Goal: Task Accomplishment & Management: Manage account settings

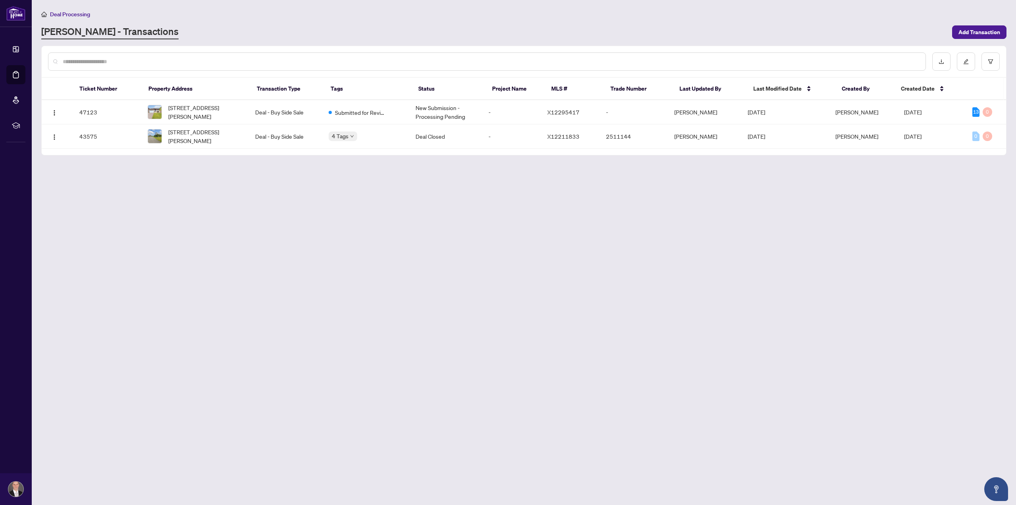
click at [76, 12] on span "Deal Processing" at bounding box center [70, 14] width 40 height 7
click at [70, 13] on span "Deal Processing" at bounding box center [70, 14] width 40 height 7
click at [62, 31] on link "[PERSON_NAME] - Transactions" at bounding box center [109, 32] width 137 height 14
click at [177, 112] on span "[STREET_ADDRESS][PERSON_NAME]" at bounding box center [205, 111] width 74 height 17
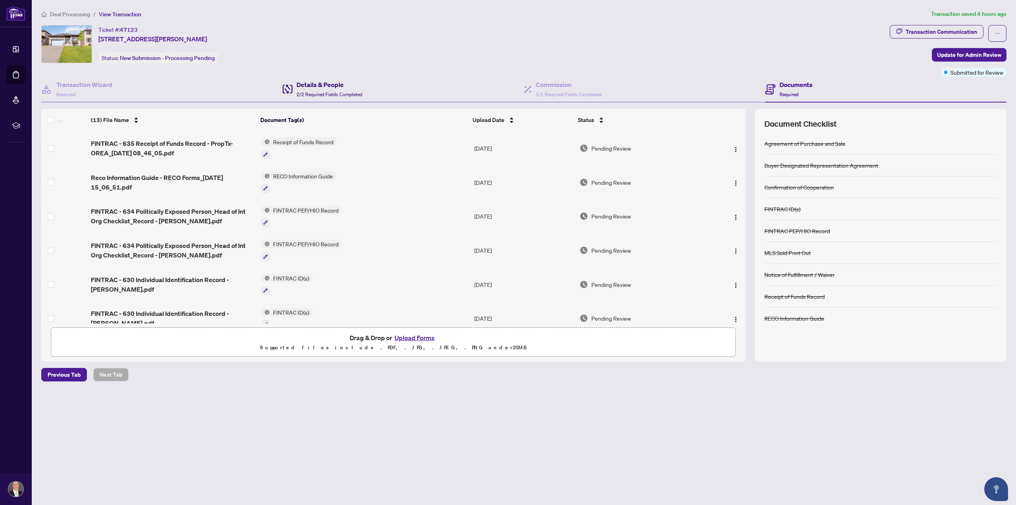
click at [318, 87] on h4 "Details & People" at bounding box center [330, 85] width 66 height 10
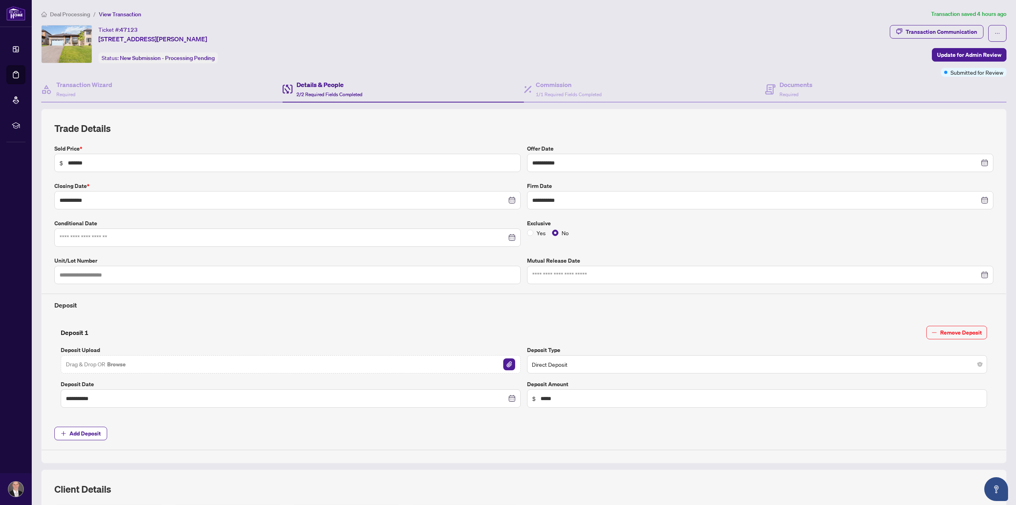
click at [464, 389] on div "**********" at bounding box center [524, 377] width 972 height 536
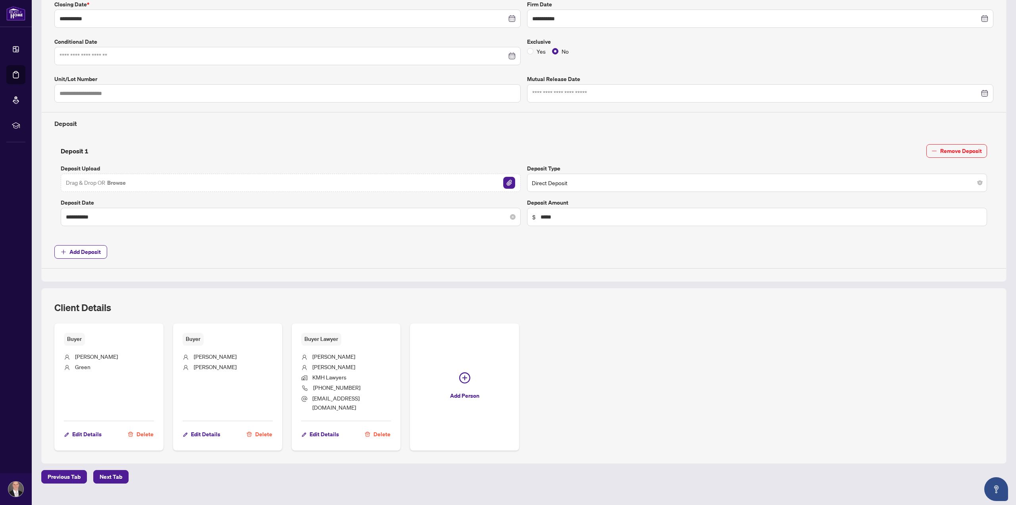
scroll to position [185, 0]
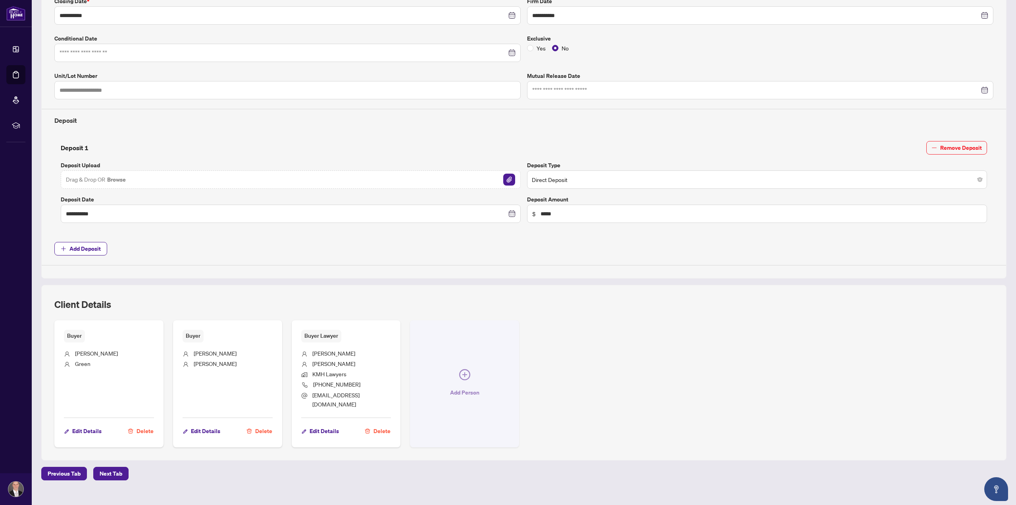
click at [461, 370] on icon "plus-circle" at bounding box center [464, 374] width 11 height 11
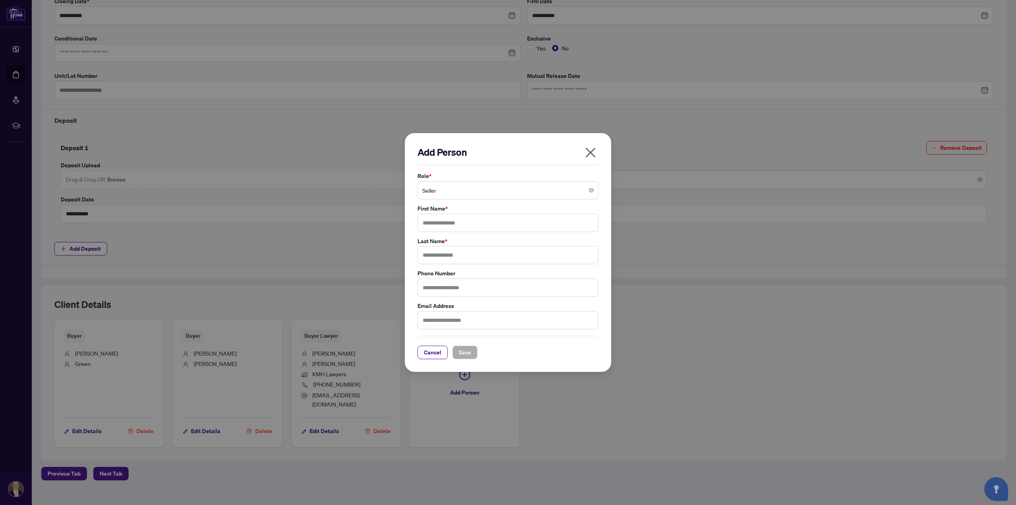
click at [444, 189] on span "Seller" at bounding box center [507, 190] width 171 height 15
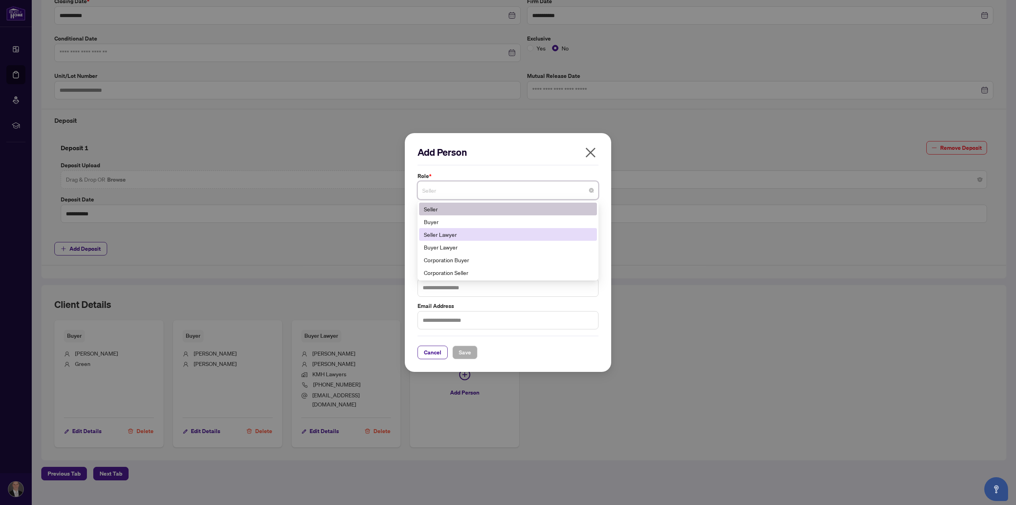
click at [447, 231] on div "Seller Lawyer" at bounding box center [508, 234] width 168 height 9
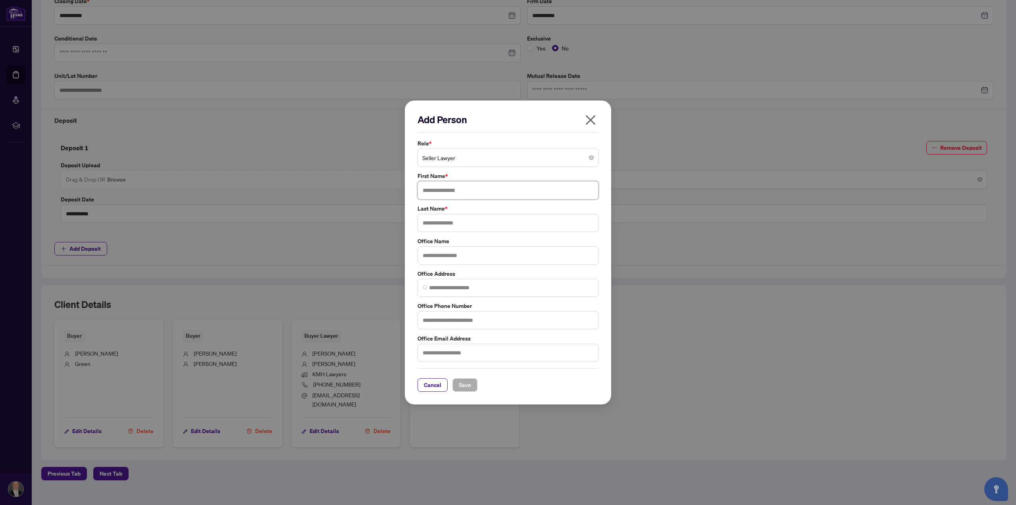
click at [435, 192] on input "text" at bounding box center [508, 190] width 181 height 18
type input "*****"
type input "******"
type input "**********"
click at [455, 353] on input "text" at bounding box center [508, 352] width 181 height 18
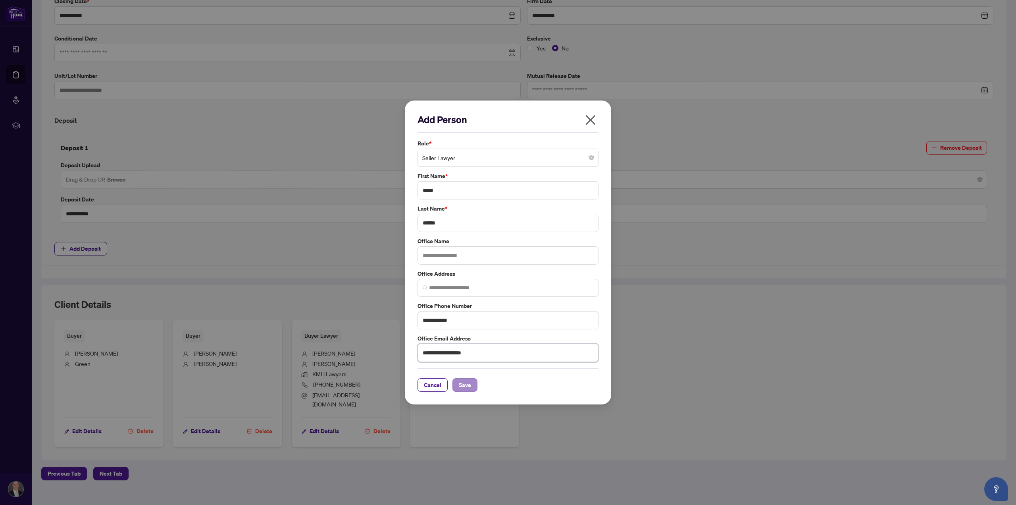
type input "**********"
click at [465, 385] on span "Save" at bounding box center [465, 384] width 12 height 13
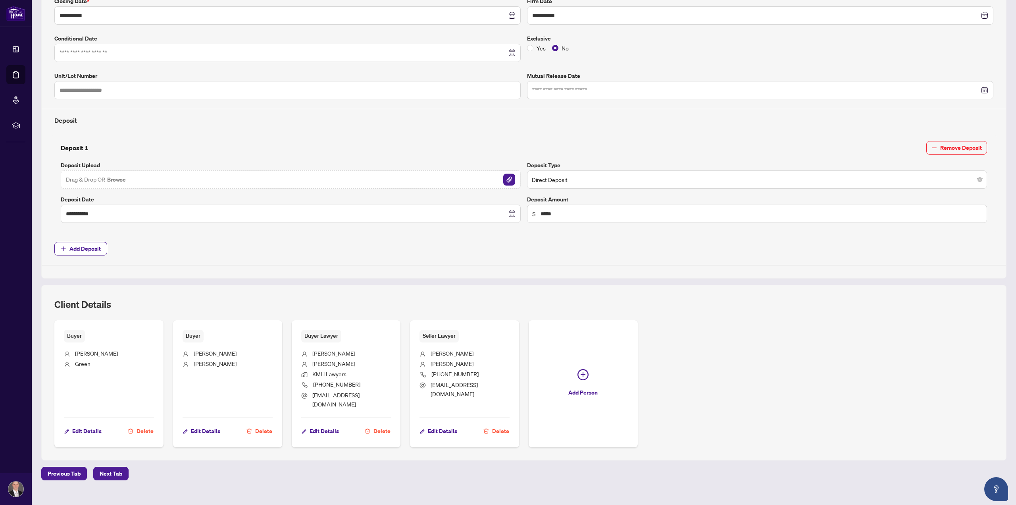
click at [360, 349] on li "[PERSON_NAME]" at bounding box center [346, 354] width 90 height 10
drag, startPoint x: 363, startPoint y: 393, endPoint x: 311, endPoint y: 393, distance: 52.0
click at [311, 393] on li "[EMAIL_ADDRESS][DOMAIN_NAME]" at bounding box center [346, 399] width 90 height 19
copy span "[EMAIL_ADDRESS][DOMAIN_NAME]"
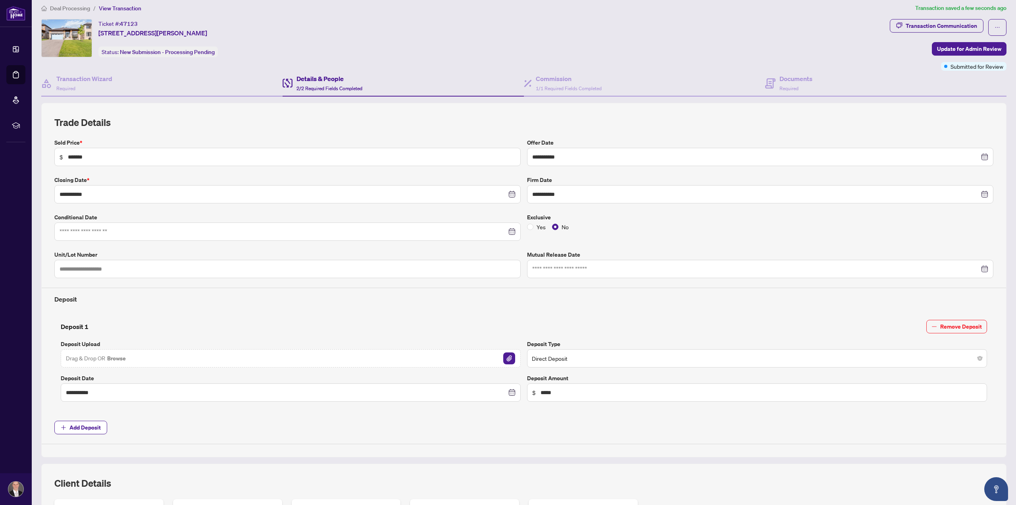
scroll to position [0, 0]
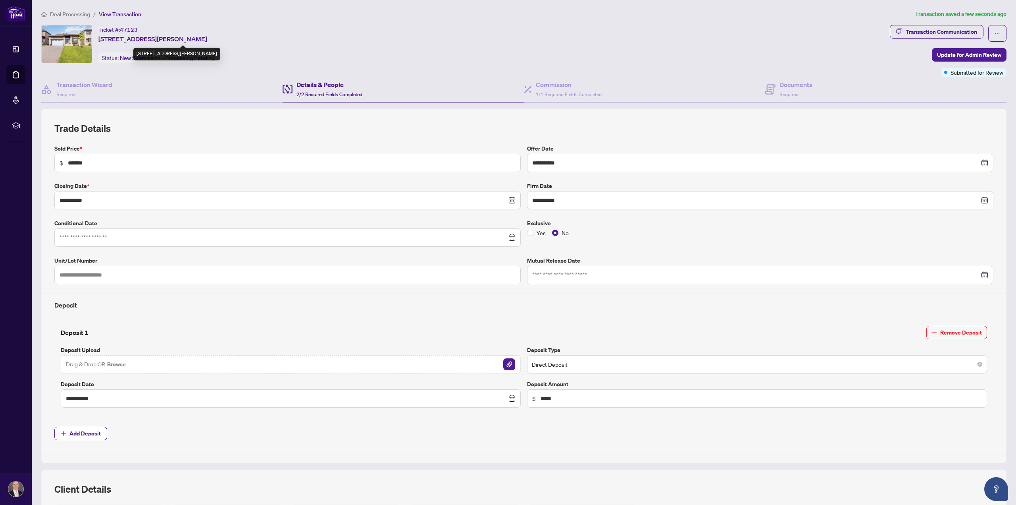
drag, startPoint x: 96, startPoint y: 38, endPoint x: 241, endPoint y: 42, distance: 145.7
click at [241, 42] on div "Ticket #: 47123 [STREET_ADDRESS][PERSON_NAME] Status: New Submission - Processi…" at bounding box center [464, 44] width 846 height 38
copy span "[STREET_ADDRESS][PERSON_NAME]"
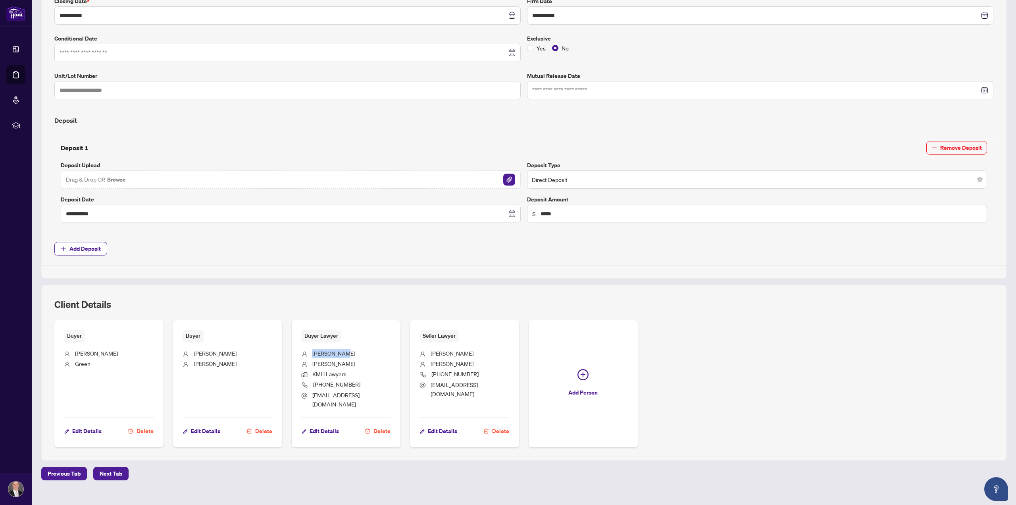
drag, startPoint x: 345, startPoint y: 350, endPoint x: 311, endPoint y: 349, distance: 34.1
click at [311, 349] on li "[PERSON_NAME]" at bounding box center [346, 354] width 90 height 10
copy span "[PERSON_NAME]"
drag, startPoint x: 481, startPoint y: 384, endPoint x: 428, endPoint y: 346, distance: 65.0
click at [428, 346] on ul "[PERSON_NAME] [PHONE_NUMBER] [EMAIL_ADDRESS][DOMAIN_NAME]" at bounding box center [465, 377] width 90 height 70
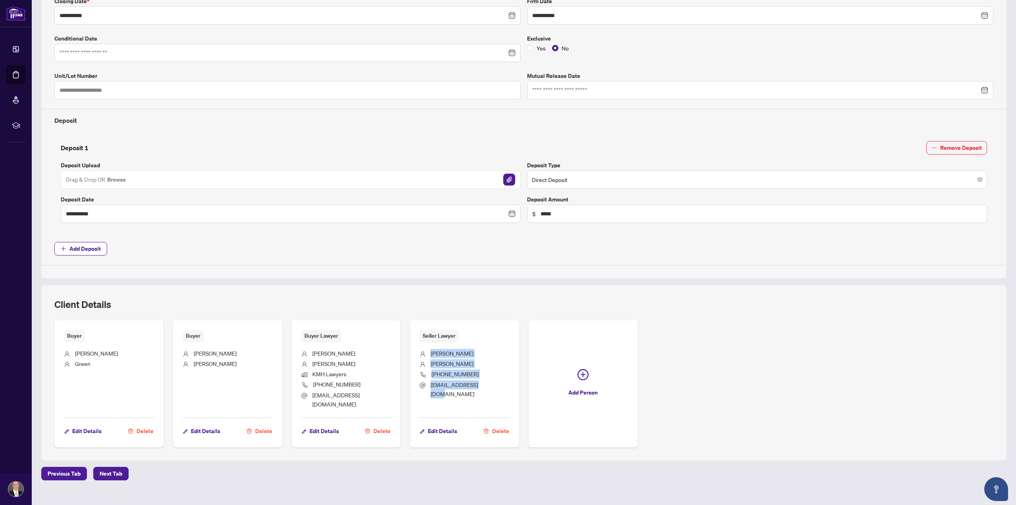
copy ul "[PERSON_NAME] [PHONE_NUMBER] [EMAIL_ADDRESS][DOMAIN_NAME]"
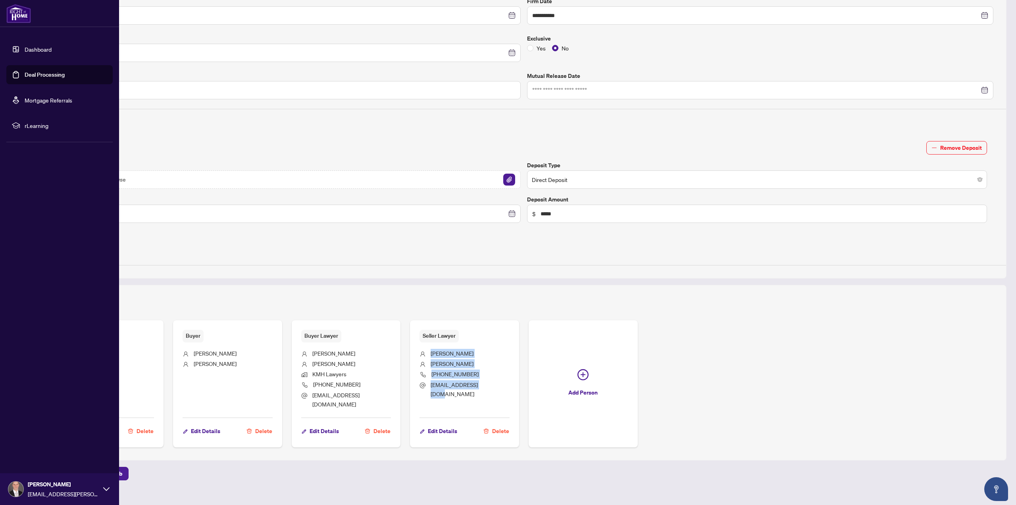
click at [35, 48] on link "Dashboard" at bounding box center [38, 49] width 27 height 7
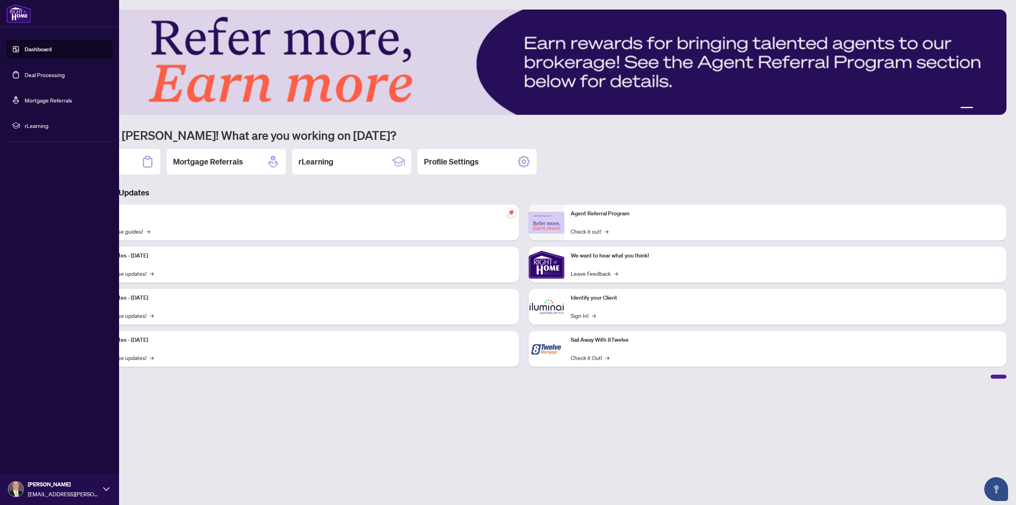
click at [36, 74] on link "Deal Processing" at bounding box center [45, 74] width 40 height 7
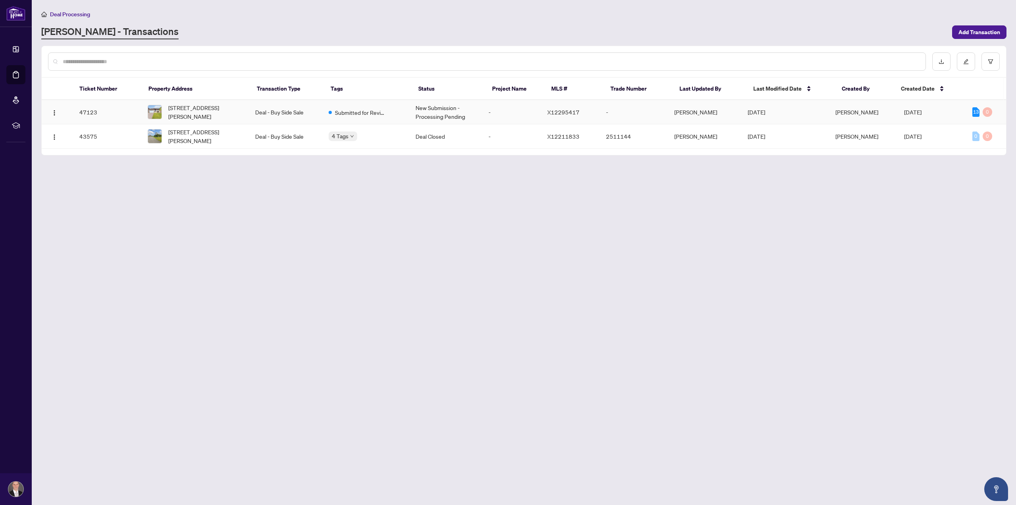
click at [288, 112] on td "Deal - Buy Side Sale" at bounding box center [285, 112] width 73 height 24
